Goal: Task Accomplishment & Management: Manage account settings

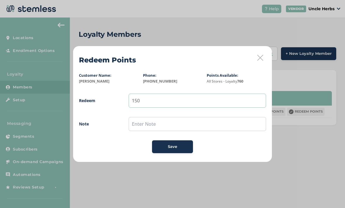
click at [143, 99] on input "150" at bounding box center [197, 101] width 137 height 14
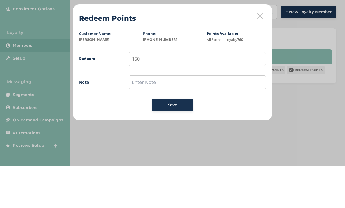
click at [262, 55] on icon at bounding box center [260, 58] width 6 height 6
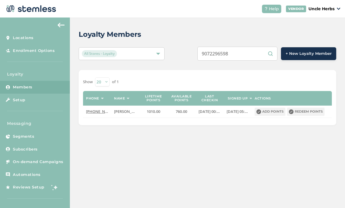
click at [248, 52] on input "9072296598" at bounding box center [237, 54] width 80 height 14
type input "9"
click at [249, 50] on input "text" at bounding box center [237, 54] width 80 height 14
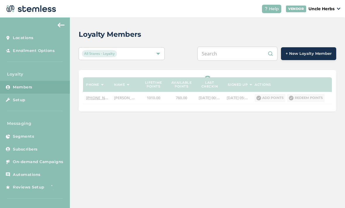
paste input "[PHONE_NUMBER]"
click at [238, 54] on input "[PHONE_NUMBER]" at bounding box center [237, 54] width 80 height 14
click at [225, 54] on input "[PHONE_NUMBER]" at bounding box center [237, 54] width 80 height 14
click at [226, 56] on input "[PHONE_NUMBER]" at bounding box center [237, 54] width 80 height 14
click at [226, 53] on input "[PHONE_NUMBER]" at bounding box center [237, 54] width 80 height 14
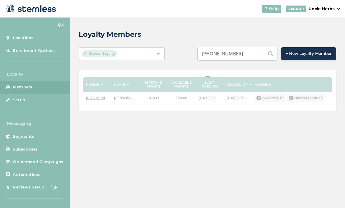
click at [229, 54] on input "[PHONE_NUMBER]" at bounding box center [237, 54] width 80 height 14
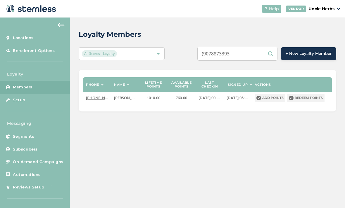
click at [218, 57] on input "(9078873393" at bounding box center [237, 54] width 80 height 14
click at [214, 49] on input "(9078873393" at bounding box center [237, 54] width 80 height 14
click at [217, 55] on input "(9078873393" at bounding box center [237, 54] width 80 height 14
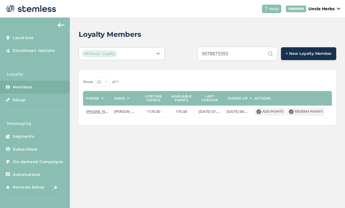
type input "9078873393"
click at [314, 112] on button "Redeem points" at bounding box center [305, 112] width 37 height 8
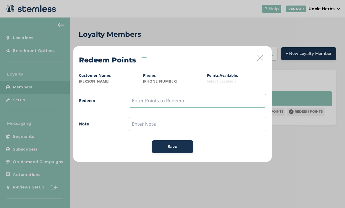
click at [143, 102] on input "text" at bounding box center [197, 101] width 137 height 14
type input "150"
click at [175, 146] on span "Save" at bounding box center [172, 147] width 9 height 6
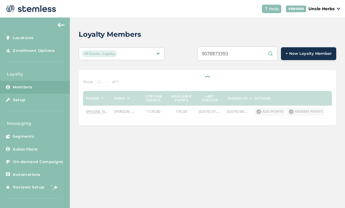
click at [254, 52] on input "9078873393" at bounding box center [237, 54] width 80 height 14
type input "9"
click at [241, 55] on input "text" at bounding box center [237, 54] width 80 height 14
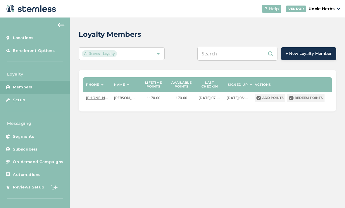
paste input "[PHONE_NUMBER]"
click at [242, 54] on input "[PHONE_NUMBER]" at bounding box center [237, 54] width 80 height 14
click at [237, 54] on input "[PHONE_NUMBER]" at bounding box center [237, 54] width 80 height 14
click at [230, 54] on input "[PHONE_NUMBER]" at bounding box center [237, 54] width 80 height 14
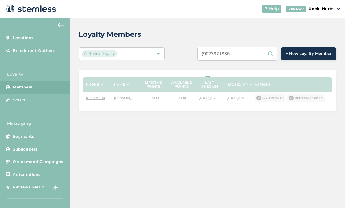
click at [222, 55] on input "(9073321836" at bounding box center [237, 54] width 80 height 14
click at [218, 52] on input "(9073321836" at bounding box center [237, 54] width 80 height 14
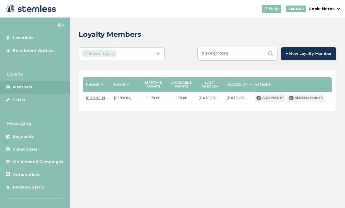
click at [260, 52] on input "9073321836" at bounding box center [237, 54] width 80 height 14
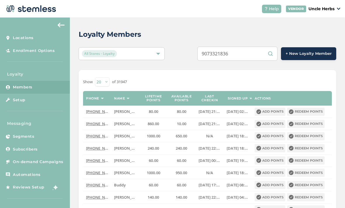
click at [260, 55] on input "9073321836" at bounding box center [237, 54] width 80 height 14
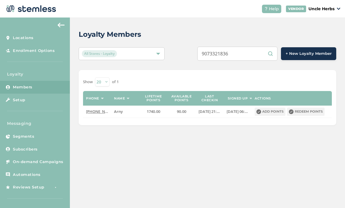
type input "9073321836"
click at [308, 113] on button "Redeem points" at bounding box center [305, 112] width 37 height 8
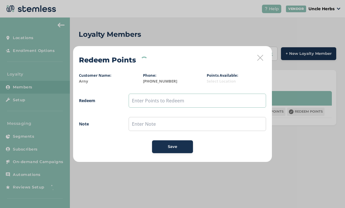
click at [148, 101] on input "text" at bounding box center [197, 101] width 137 height 14
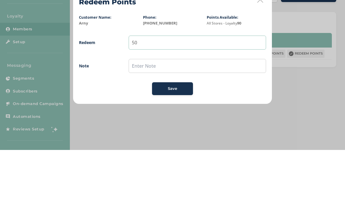
type input "50"
click at [202, 94] on span "Redeem 50 Note Save" at bounding box center [172, 124] width 187 height 60
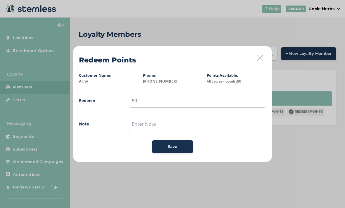
click at [183, 151] on button "Save" at bounding box center [172, 146] width 41 height 13
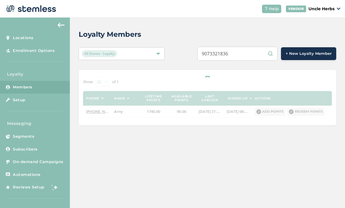
click at [249, 55] on input "9073321836" at bounding box center [237, 54] width 80 height 14
type input "9"
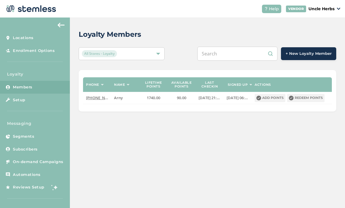
click at [240, 52] on input "text" at bounding box center [237, 54] width 80 height 14
paste input "[PHONE_NUMBER]"
click at [239, 56] on input "[PHONE_NUMBER]" at bounding box center [237, 54] width 80 height 14
click at [226, 55] on input "[PHONE_NUMBER]" at bounding box center [237, 54] width 80 height 14
click at [229, 51] on input "[PHONE_NUMBER]" at bounding box center [237, 54] width 80 height 14
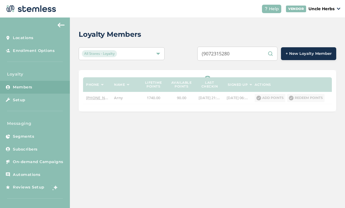
click at [221, 55] on input "(9072315280" at bounding box center [237, 54] width 80 height 14
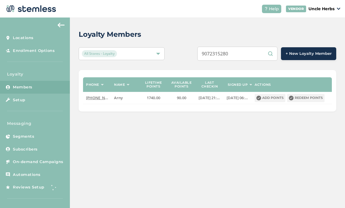
click at [254, 53] on input "9072315280" at bounding box center [237, 54] width 80 height 14
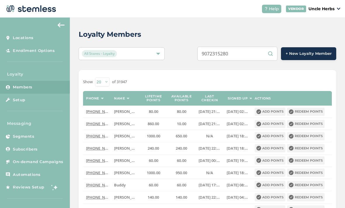
click at [259, 51] on input "9072315280" at bounding box center [237, 54] width 80 height 14
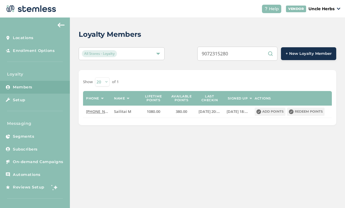
type input "9072315280"
click at [318, 109] on button "Redeem points" at bounding box center [305, 112] width 37 height 8
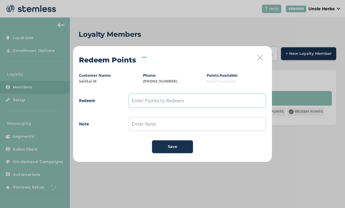
click at [154, 101] on input "text" at bounding box center [197, 101] width 137 height 14
type input "250"
click at [182, 144] on div "Save" at bounding box center [173, 147] width 32 height 6
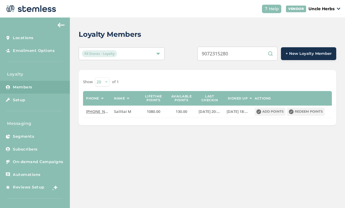
click at [252, 57] on input "9072315280" at bounding box center [237, 54] width 80 height 14
type input "9"
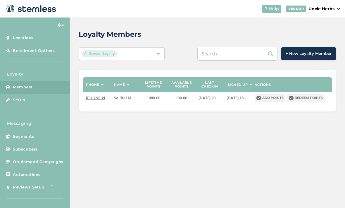
click at [238, 52] on input "text" at bounding box center [237, 54] width 80 height 14
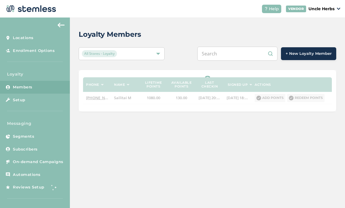
paste input "[PHONE_NUMBER]"
click at [240, 52] on input "[PHONE_NUMBER]" at bounding box center [237, 54] width 80 height 14
click at [226, 56] on input "[PHONE_NUMBER]" at bounding box center [237, 54] width 80 height 14
click at [229, 53] on input "[PHONE_NUMBER]" at bounding box center [237, 54] width 80 height 14
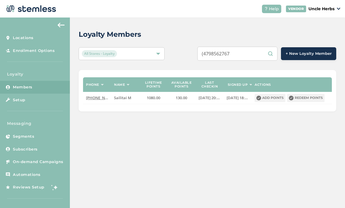
click at [220, 55] on input "(4798562767" at bounding box center [237, 54] width 80 height 14
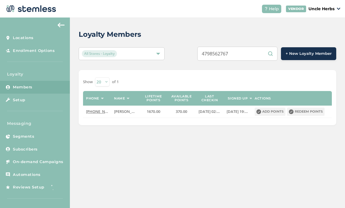
type input "4798562767"
click at [311, 114] on button "Redeem points" at bounding box center [305, 112] width 37 height 8
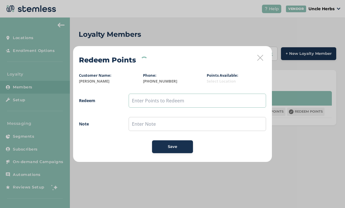
click at [138, 100] on input "text" at bounding box center [197, 101] width 137 height 14
type input "250"
click at [168, 147] on span "Save" at bounding box center [172, 147] width 9 height 6
